Goal: Task Accomplishment & Management: Use online tool/utility

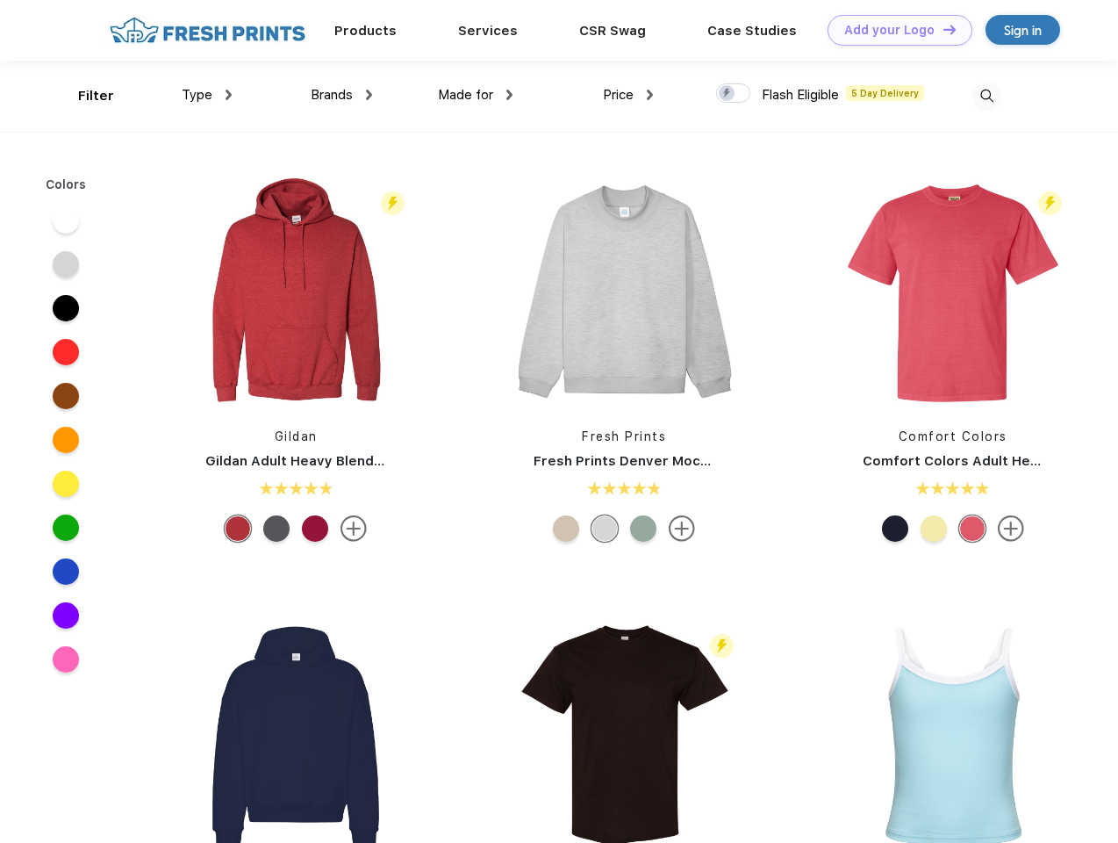
click at [894, 30] on link "Add your Logo Design Tool" at bounding box center [900, 30] width 145 height 31
click at [0, 0] on div "Design Tool" at bounding box center [0, 0] width 0 height 0
click at [942, 29] on link "Add your Logo Design Tool" at bounding box center [900, 30] width 145 height 31
click at [84, 96] on div "Filter" at bounding box center [96, 96] width 36 height 20
click at [207, 95] on span "Type" at bounding box center [197, 95] width 31 height 16
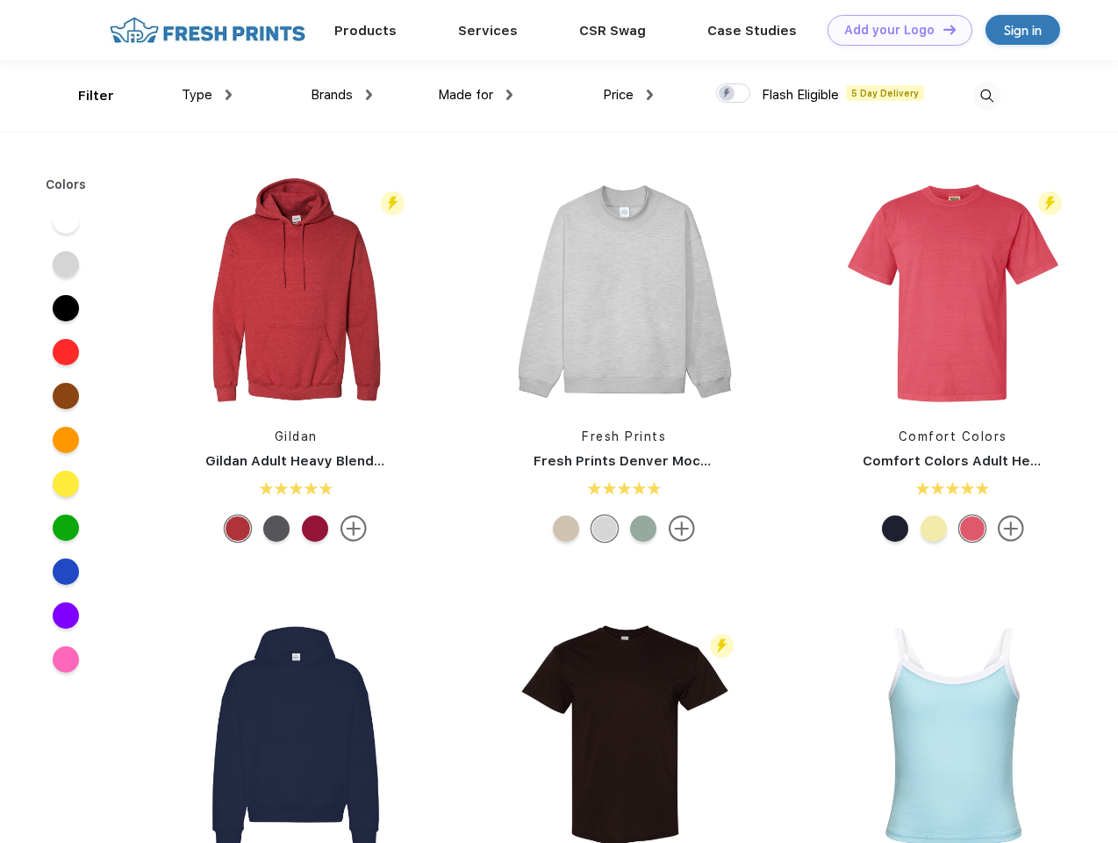
click at [341, 95] on span "Brands" at bounding box center [332, 95] width 42 height 16
click at [476, 95] on span "Made for" at bounding box center [465, 95] width 55 height 16
click at [629, 95] on span "Price" at bounding box center [618, 95] width 31 height 16
click at [734, 94] on div at bounding box center [733, 92] width 34 height 19
click at [728, 94] on input "checkbox" at bounding box center [721, 88] width 11 height 11
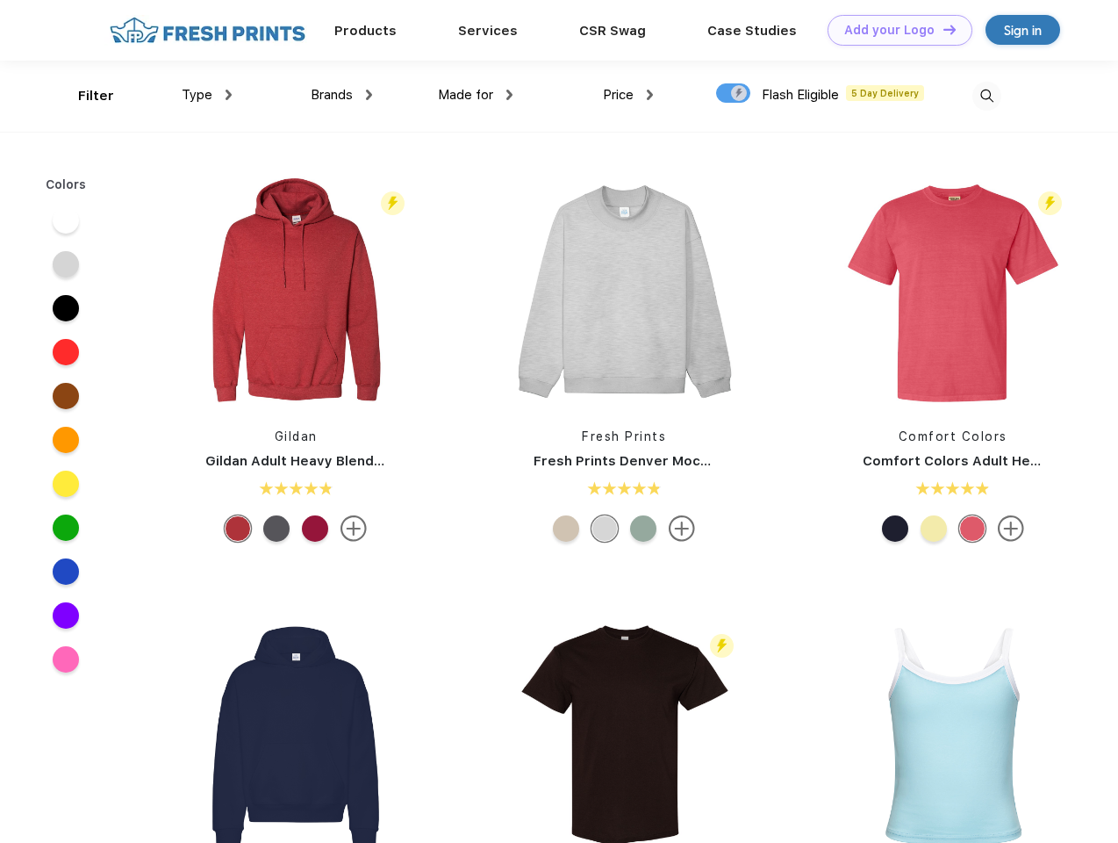
click at [987, 96] on img at bounding box center [987, 96] width 29 height 29
